Goal: Information Seeking & Learning: Check status

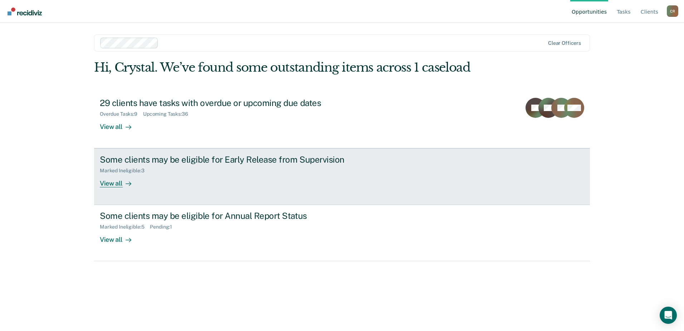
click at [120, 183] on div "View all" at bounding box center [120, 181] width 40 height 14
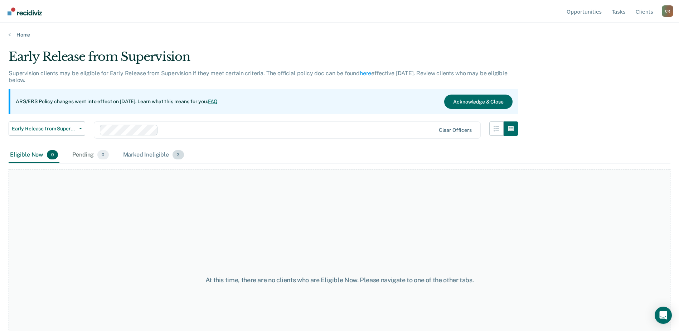
click at [145, 156] on div "Marked Ineligible 3" at bounding box center [154, 155] width 64 height 16
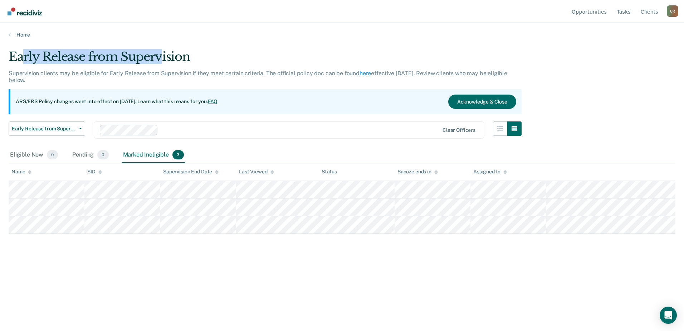
drag, startPoint x: 25, startPoint y: 58, endPoint x: 164, endPoint y: 64, distance: 138.6
click at [164, 64] on div "Early Release from Supervision" at bounding box center [265, 59] width 513 height 20
click at [353, 268] on div "Early Release from Supervision Supervision clients may be eligible for Early Re…" at bounding box center [342, 163] width 667 height 228
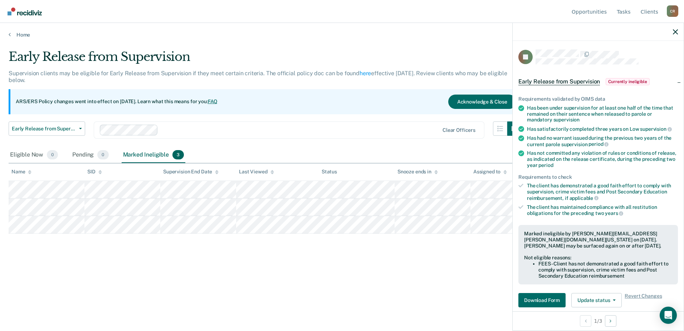
click at [365, 270] on div "Early Release from Supervision Supervision clients may be eligible for Early Re…" at bounding box center [342, 163] width 667 height 228
click at [610, 318] on button "Next Opportunity" at bounding box center [610, 320] width 11 height 11
click at [585, 321] on icon "Previous Opportunity" at bounding box center [586, 320] width 2 height 5
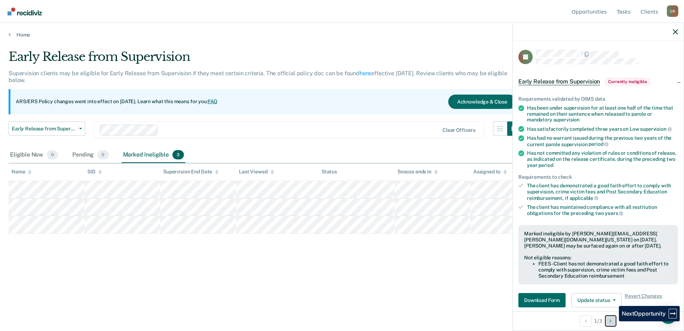
click at [614, 321] on button "Next Opportunity" at bounding box center [610, 320] width 11 height 11
click at [585, 323] on button "Previous Opportunity" at bounding box center [585, 320] width 11 height 11
click at [313, 271] on div "Early Release from Supervision Supervision clients may be eligible for Early Re…" at bounding box center [342, 163] width 667 height 228
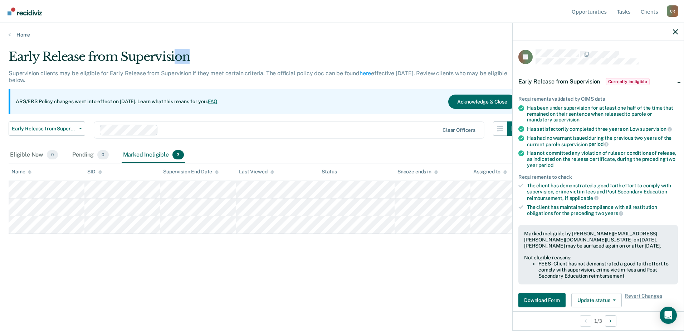
drag, startPoint x: 197, startPoint y: 55, endPoint x: 184, endPoint y: 53, distance: 13.4
click at [184, 53] on div "Early Release from Supervision" at bounding box center [265, 59] width 513 height 20
drag, startPoint x: 184, startPoint y: 53, endPoint x: 240, endPoint y: 54, distance: 56.5
click at [238, 54] on div "Early Release from Supervision" at bounding box center [265, 59] width 513 height 20
click at [239, 52] on div "Early Release from Supervision" at bounding box center [265, 59] width 513 height 20
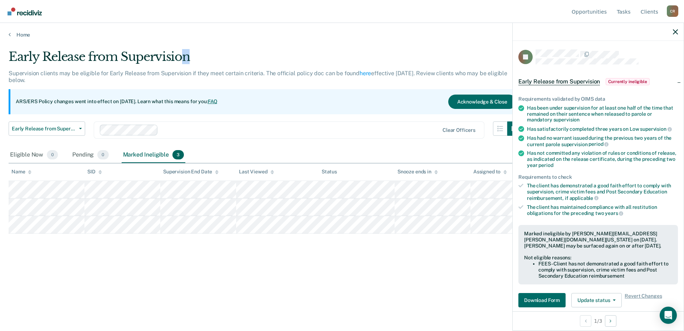
click at [233, 55] on div "Early Release from Supervision" at bounding box center [265, 59] width 513 height 20
drag, startPoint x: 174, startPoint y: 55, endPoint x: 82, endPoint y: 54, distance: 92.3
click at [82, 54] on div "Early Release from Supervision" at bounding box center [265, 59] width 513 height 20
drag, startPoint x: 551, startPoint y: 247, endPoint x: 580, endPoint y: 249, distance: 29.4
click at [580, 249] on div "Marked ineligible by Abrar.Ahmed@tdcj.texas.gov on September 21, 2025. Leticia …" at bounding box center [598, 254] width 160 height 59
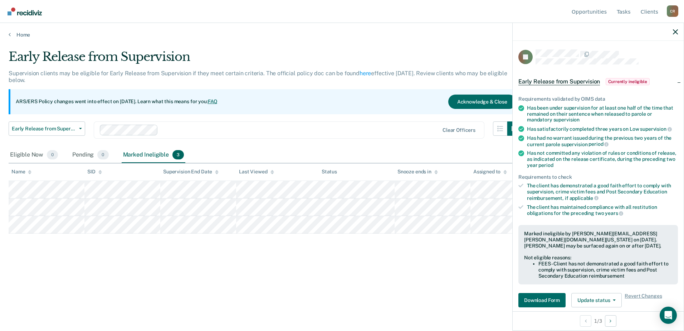
click at [326, 258] on div "Early Release from Supervision Supervision clients may be eligible for Early Re…" at bounding box center [342, 163] width 667 height 228
click at [369, 165] on th "Status" at bounding box center [357, 172] width 76 height 18
click at [675, 30] on icon "button" at bounding box center [675, 31] width 5 height 5
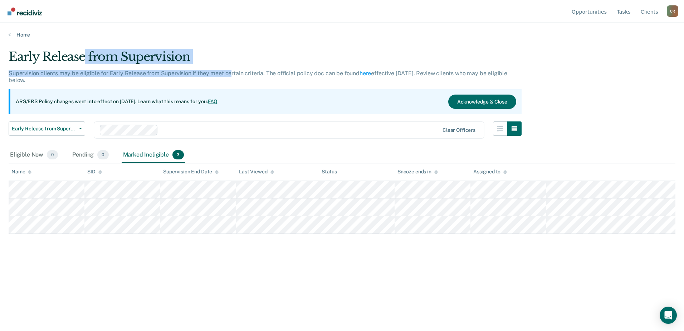
drag, startPoint x: 86, startPoint y: 55, endPoint x: 230, endPoint y: 71, distance: 144.7
click at [230, 71] on div "Early Release from Supervision Supervision clients may be eligible for Early Re…" at bounding box center [265, 98] width 513 height 98
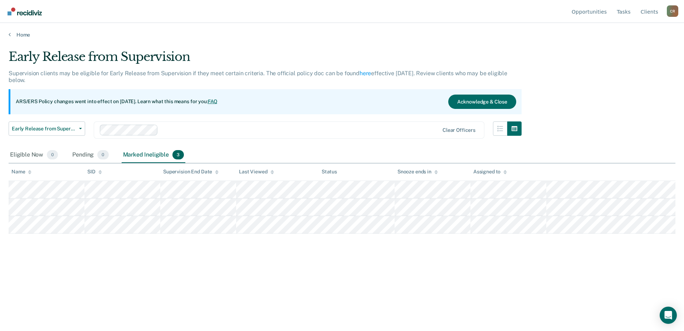
click at [190, 260] on div "Early Release from Supervision Supervision clients may be eligible for Early Re…" at bounding box center [342, 163] width 667 height 228
click at [24, 33] on link "Home" at bounding box center [342, 34] width 667 height 6
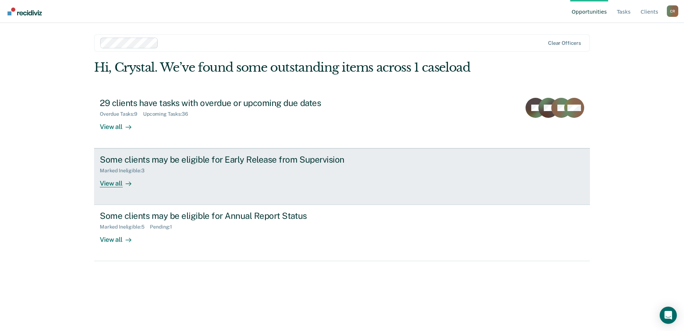
click at [224, 183] on div "Some clients may be eligible for Early Release from Supervision Marked Ineligib…" at bounding box center [234, 170] width 268 height 33
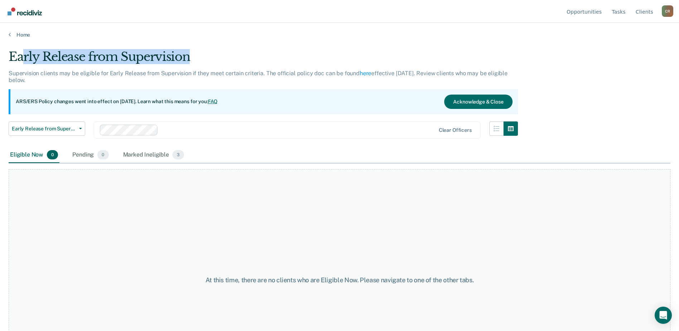
drag, startPoint x: 21, startPoint y: 55, endPoint x: 215, endPoint y: 54, distance: 193.9
click at [215, 54] on div "Early Release from Supervision" at bounding box center [263, 59] width 509 height 20
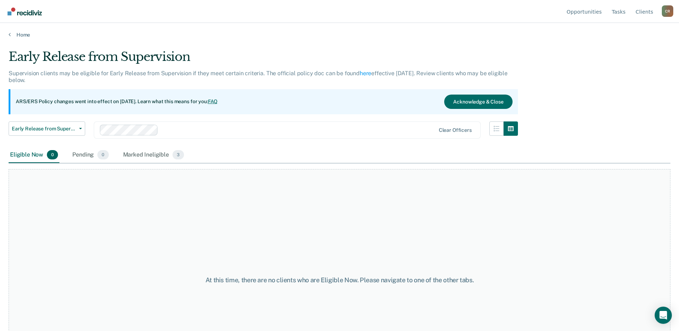
click at [260, 150] on div "Eligible Now 0 Pending 0 Marked Ineligible 3" at bounding box center [340, 155] width 662 height 16
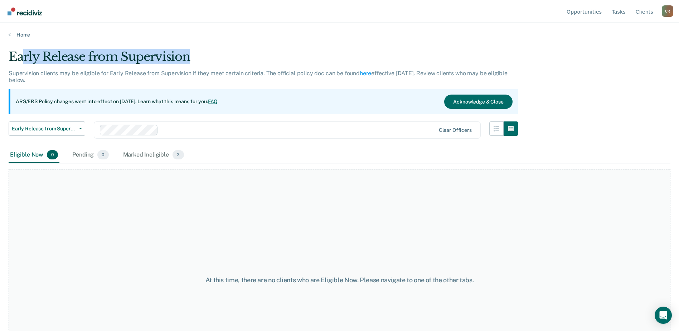
drag, startPoint x: 205, startPoint y: 55, endPoint x: 22, endPoint y: 54, distance: 183.2
click at [22, 54] on div "Early Release from Supervision" at bounding box center [263, 59] width 509 height 20
click at [220, 52] on div "Early Release from Supervision" at bounding box center [263, 59] width 509 height 20
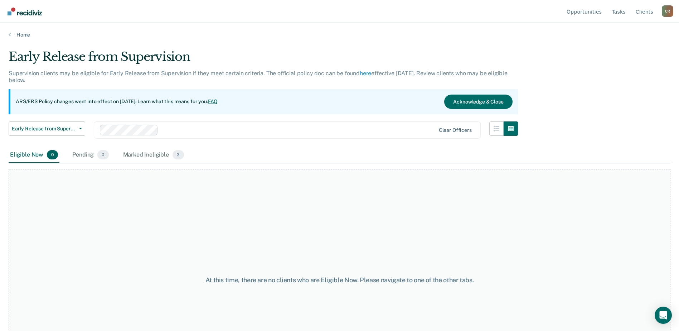
drag, startPoint x: 164, startPoint y: 249, endPoint x: 152, endPoint y: 237, distance: 17.2
click at [164, 248] on div "At this time, there are no clients who are Eligible Now. Please navigate to one…" at bounding box center [340, 280] width 662 height 222
